Goal: Task Accomplishment & Management: Manage account settings

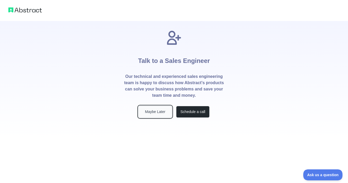
click at [156, 109] on button "Maybe Later" at bounding box center [156, 112] width 34 height 12
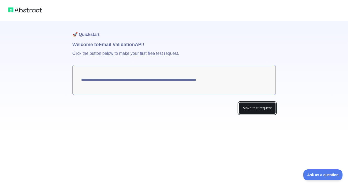
click at [252, 107] on button "Make test request" at bounding box center [257, 108] width 37 height 12
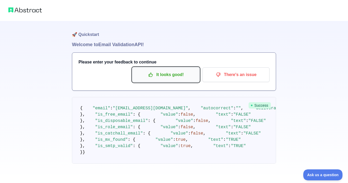
click at [163, 75] on p "It looks good!" at bounding box center [165, 74] width 59 height 9
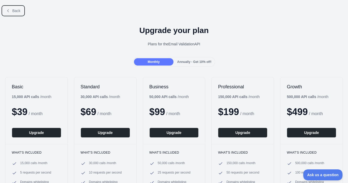
click at [15, 9] on span "Back" at bounding box center [16, 11] width 8 height 4
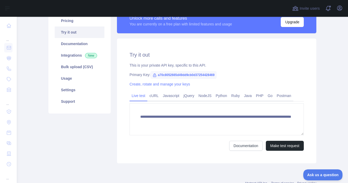
scroll to position [46, 0]
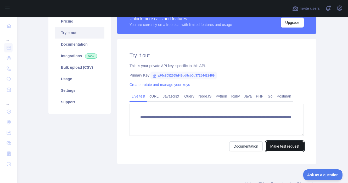
click at [278, 147] on button "Make test request" at bounding box center [285, 146] width 38 height 10
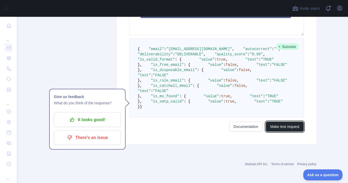
scroll to position [163, 0]
click at [168, 72] on span ""is_disposable_email"" at bounding box center [174, 70] width 46 height 4
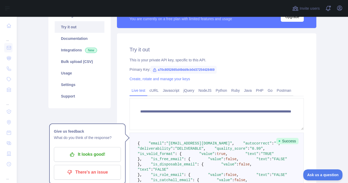
scroll to position [53, 0]
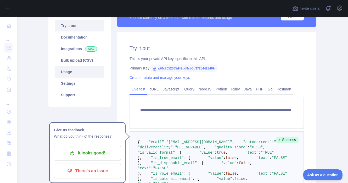
click at [67, 72] on link "Usage" at bounding box center [80, 72] width 50 height 12
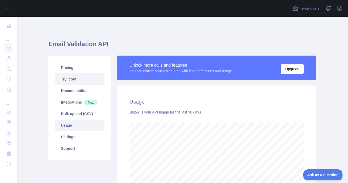
click at [67, 76] on link "Try it out" at bounding box center [80, 79] width 50 height 12
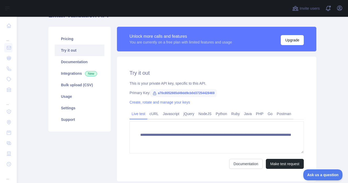
scroll to position [29, 0]
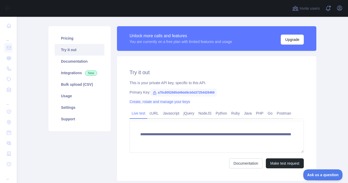
click at [135, 102] on link "Create, rotate and manage your keys" at bounding box center [160, 102] width 61 height 4
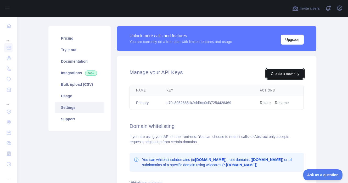
click at [276, 72] on button "Create a new key" at bounding box center [285, 74] width 37 height 10
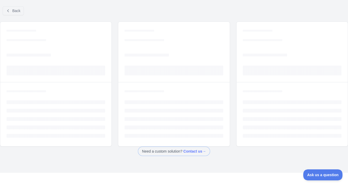
scroll to position [16, 0]
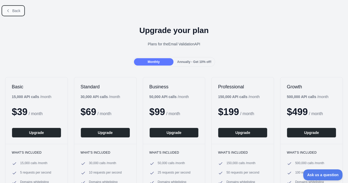
click at [12, 9] on span "Back" at bounding box center [16, 11] width 8 height 4
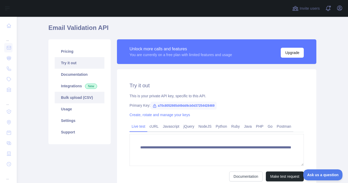
click at [76, 97] on link "Bulk upload (CSV)" at bounding box center [80, 98] width 50 height 12
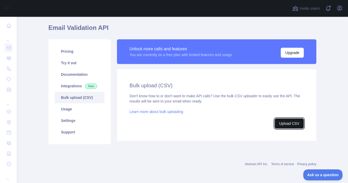
click at [281, 123] on button "Upload CSV" at bounding box center [289, 123] width 29 height 10
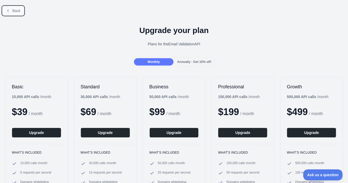
click at [16, 10] on span "Back" at bounding box center [16, 11] width 8 height 4
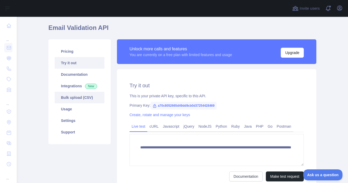
click at [71, 97] on link "Bulk upload (CSV)" at bounding box center [80, 98] width 50 height 12
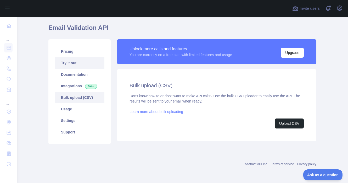
click at [65, 63] on link "Try it out" at bounding box center [80, 63] width 50 height 12
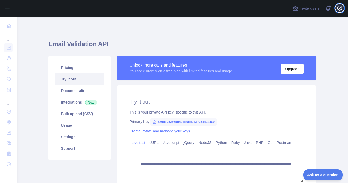
click at [341, 9] on icon "button" at bounding box center [340, 8] width 5 height 5
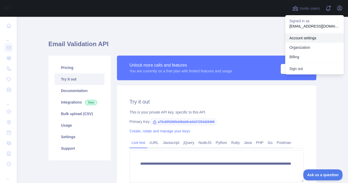
click at [306, 38] on link "Account settings" at bounding box center [314, 37] width 59 height 9
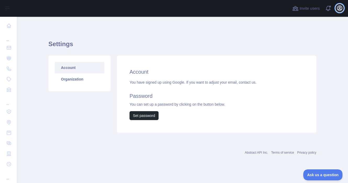
click at [340, 9] on icon "button" at bounding box center [340, 8] width 6 height 6
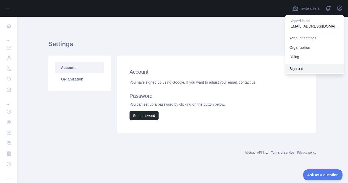
click at [295, 68] on button "Sign out" at bounding box center [314, 68] width 59 height 9
